Goal: Task Accomplishment & Management: Use online tool/utility

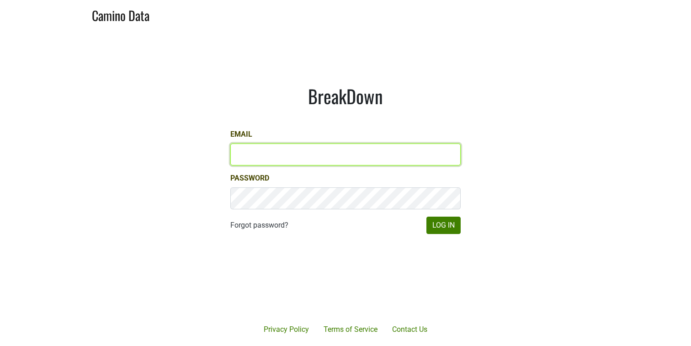
type input "bbutcher@aperture-cellars.com"
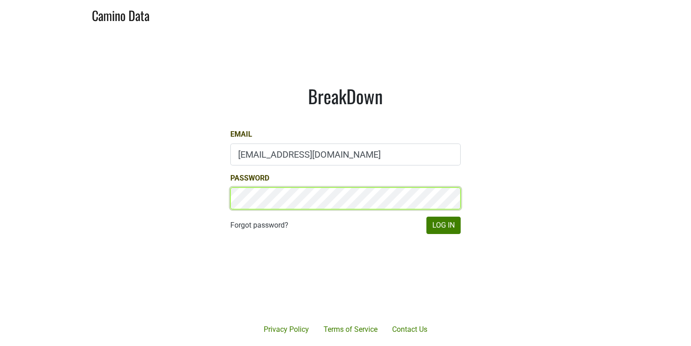
click at [443, 225] on button "Log In" at bounding box center [443, 225] width 34 height 17
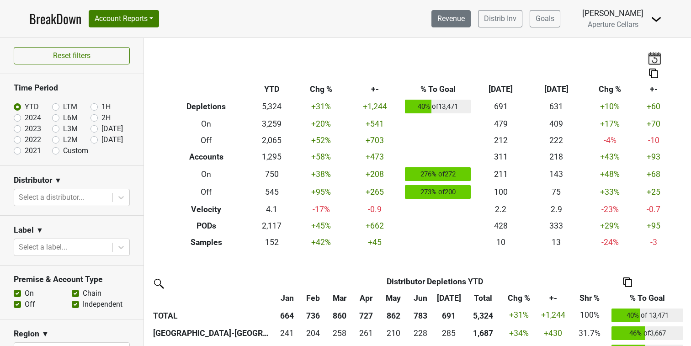
click at [457, 15] on link "Revenue" at bounding box center [450, 18] width 39 height 17
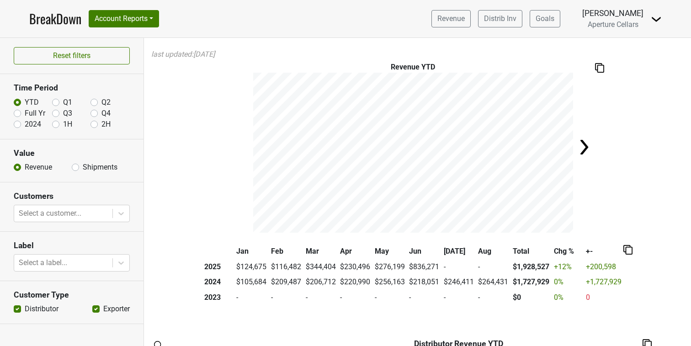
click at [83, 166] on label "Shipments" at bounding box center [100, 167] width 35 height 11
click at [74, 166] on input "Shipments" at bounding box center [75, 166] width 7 height 9
radio input "true"
